Goal: Information Seeking & Learning: Learn about a topic

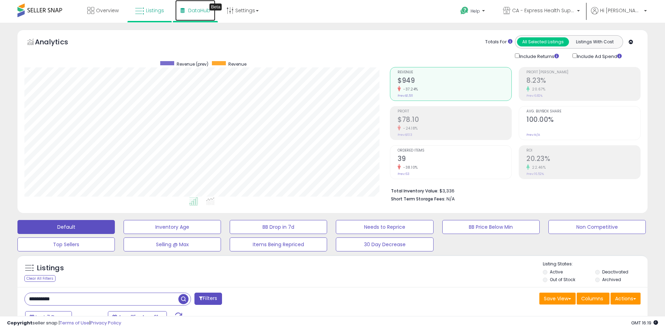
click at [200, 11] on span "DataHub" at bounding box center [199, 10] width 22 height 7
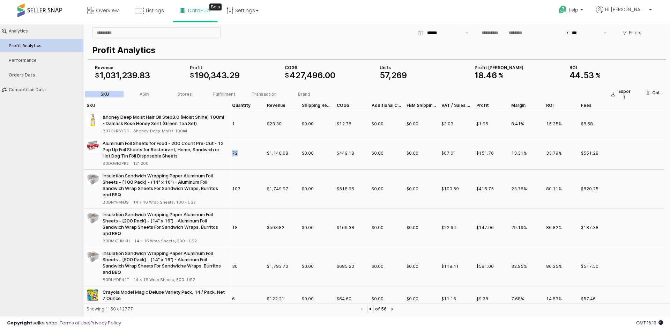
drag, startPoint x: 253, startPoint y: 151, endPoint x: 231, endPoint y: 153, distance: 22.8
click at [231, 153] on div "72" at bounding box center [246, 153] width 35 height 32
click at [307, 156] on div "$0.00" at bounding box center [308, 153] width 12 height 6
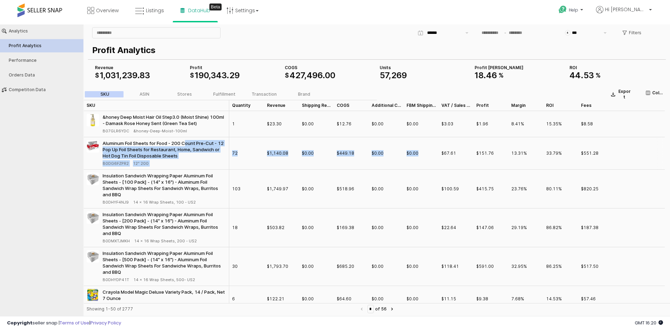
drag, startPoint x: 436, startPoint y: 150, endPoint x: 183, endPoint y: 140, distance: 253.3
click at [186, 145] on div "Aluminum Foil Sheets for Food - 200 Count Pre-Cut - 12 Pop Up Foil Sheets for R…" at bounding box center [374, 153] width 581 height 32
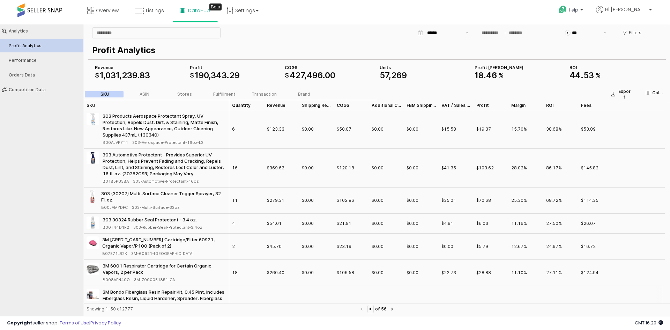
scroll to position [209, 0]
